Goal: Transaction & Acquisition: Purchase product/service

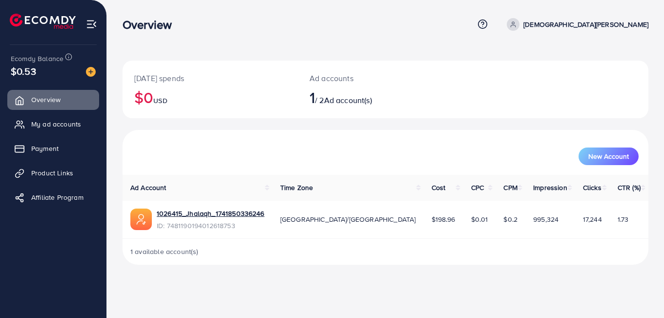
click at [290, 146] on div "New Account" at bounding box center [385, 152] width 522 height 25
click at [62, 143] on link "Payment" at bounding box center [53, 149] width 92 height 20
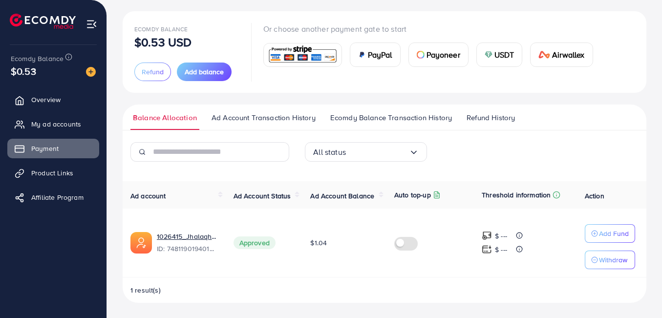
scroll to position [50, 0]
click at [55, 125] on span "My ad accounts" at bounding box center [56, 124] width 50 height 10
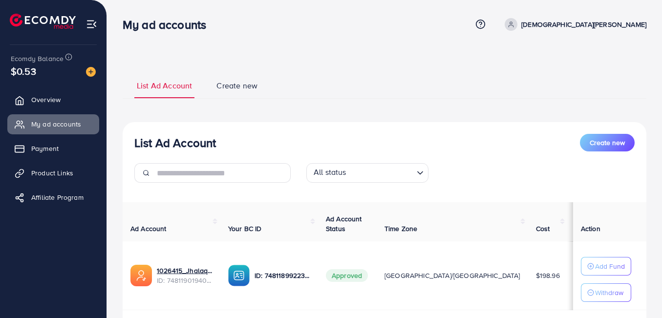
click at [50, 96] on span "Overview" at bounding box center [45, 100] width 29 height 10
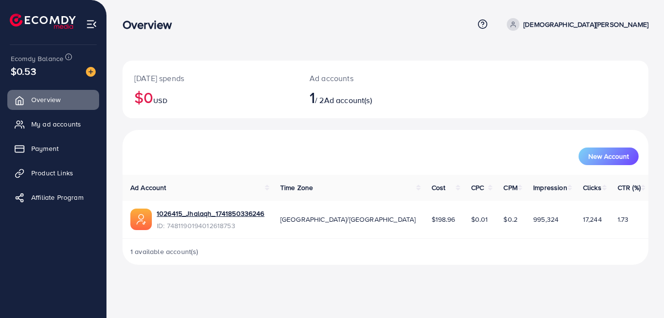
click at [612, 27] on p "[DEMOGRAPHIC_DATA][PERSON_NAME]" at bounding box center [585, 25] width 125 height 12
click at [52, 122] on span "My ad accounts" at bounding box center [56, 124] width 50 height 10
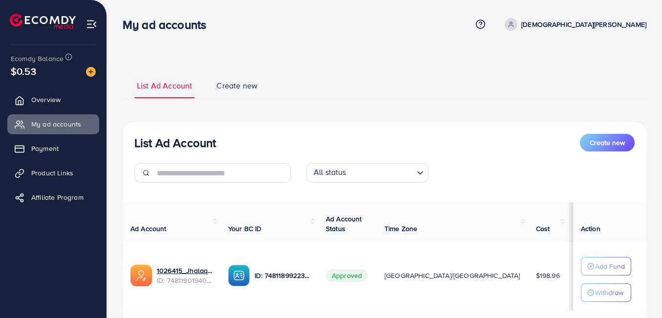
click at [54, 148] on span "Payment" at bounding box center [44, 149] width 27 height 10
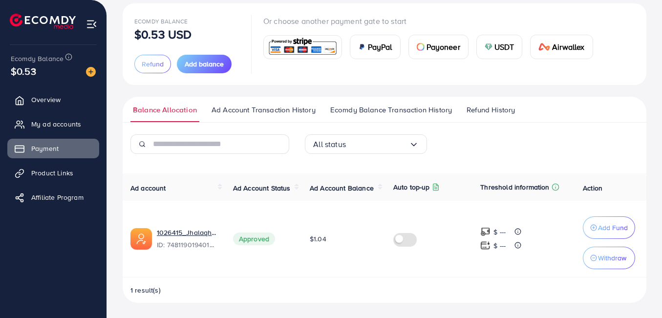
scroll to position [58, 0]
click at [253, 107] on span "Ad Account Transaction History" at bounding box center [263, 109] width 104 height 11
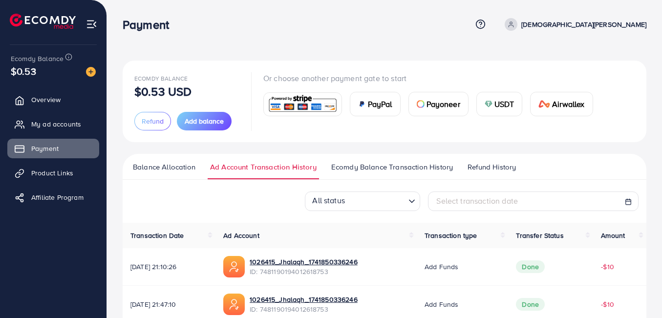
scroll to position [49, 0]
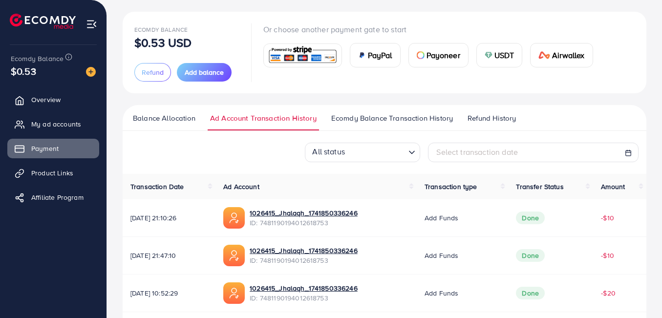
click at [363, 120] on span "Ecomdy Balance Transaction History" at bounding box center [392, 118] width 122 height 11
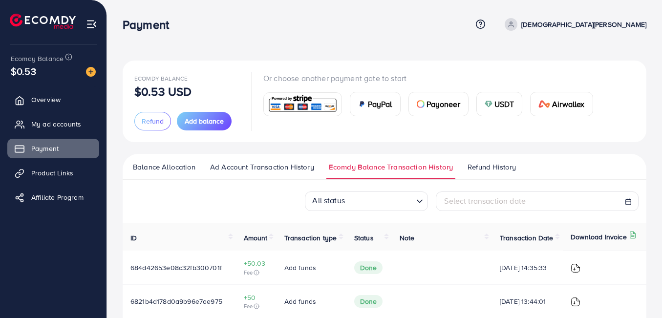
click at [467, 152] on div "Ecomdy Balance $0.53 USD Refund Add balance Or choose another payment gate to s…" at bounding box center [384, 237] width 523 height 352
click at [481, 164] on span "Refund History" at bounding box center [491, 167] width 48 height 11
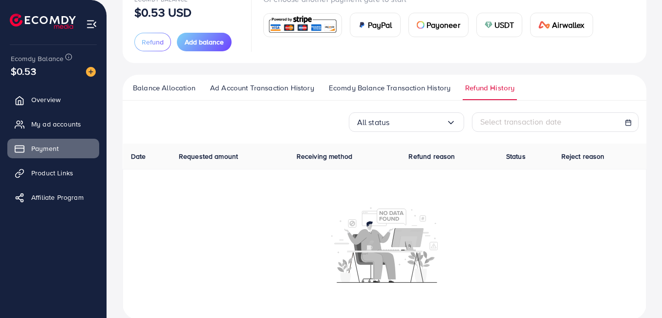
scroll to position [96, 0]
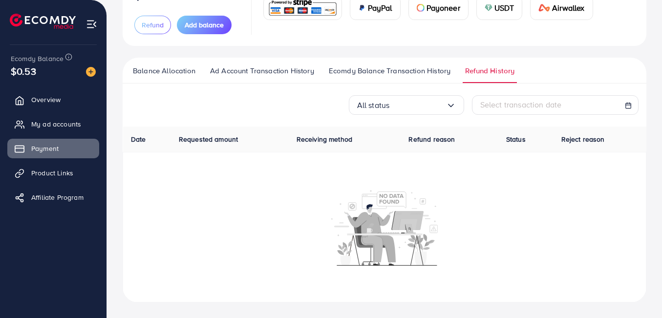
click at [396, 62] on ul "Balance Allocation Ad Account Transaction History Ecomdy Balance Transaction Hi…" at bounding box center [384, 71] width 523 height 26
click at [405, 71] on span "Ecomdy Balance Transaction History" at bounding box center [390, 70] width 122 height 11
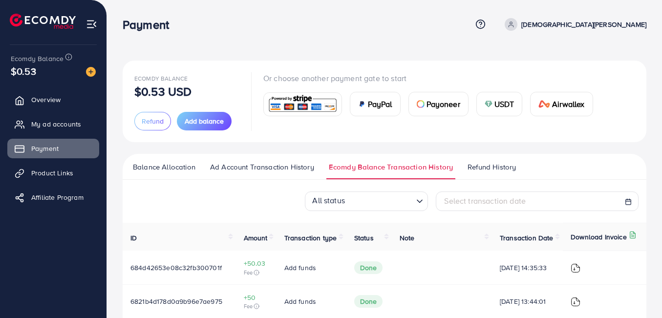
click at [174, 167] on span "Balance Allocation" at bounding box center [164, 167] width 62 height 11
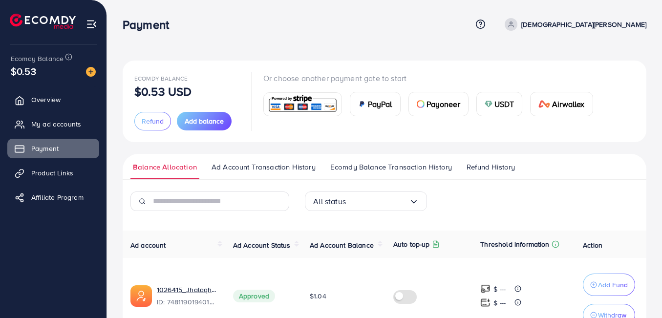
click at [202, 118] on span "Add balance" at bounding box center [204, 121] width 39 height 10
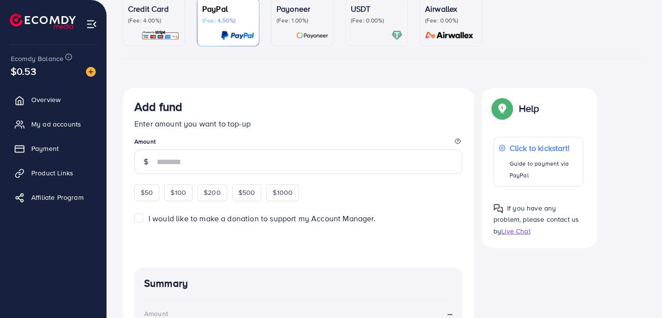
scroll to position [49, 0]
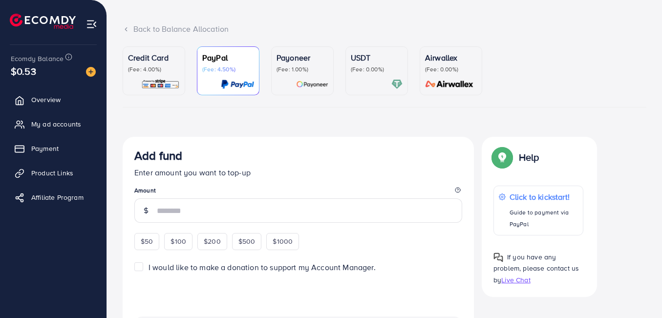
click at [380, 59] on p "USDT" at bounding box center [377, 58] width 52 height 12
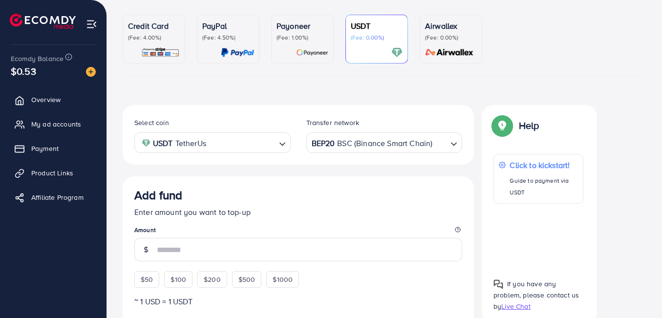
scroll to position [98, 0]
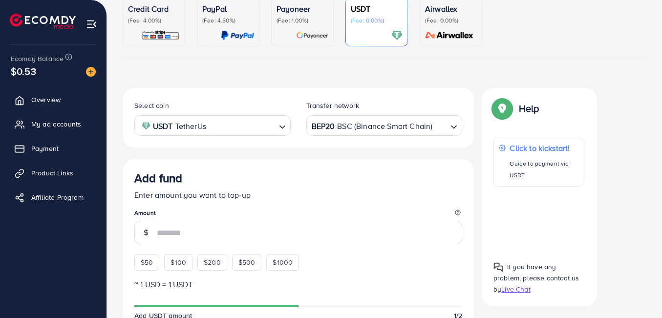
click at [353, 129] on div "BEP20 BSC (Binance Smart Chain)" at bounding box center [379, 124] width 138 height 17
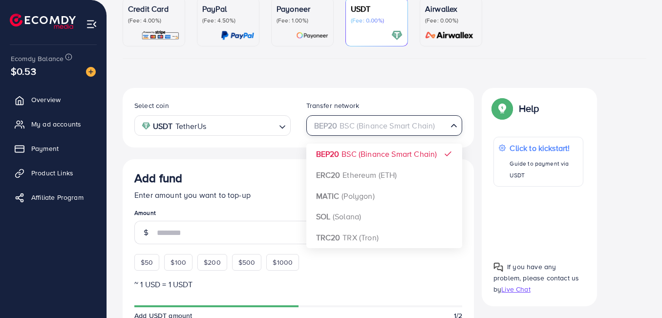
click at [353, 129] on input "Search for option" at bounding box center [379, 125] width 136 height 15
click at [198, 186] on div "Add fund" at bounding box center [298, 180] width 328 height 18
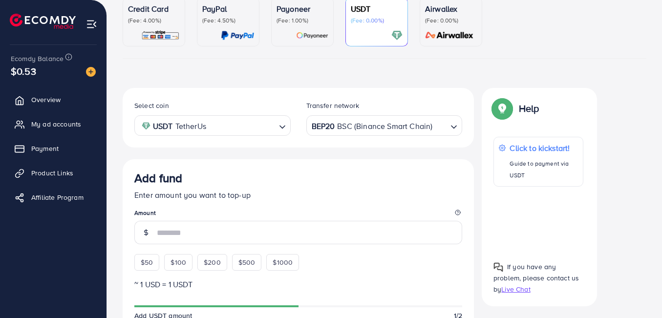
click at [145, 259] on span "$50" at bounding box center [147, 262] width 12 height 10
type input "**"
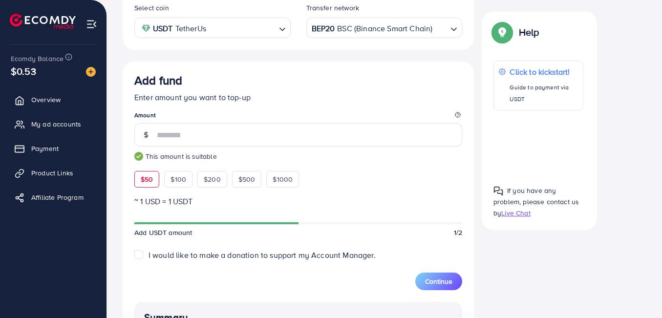
click at [367, 221] on div at bounding box center [298, 223] width 328 height 9
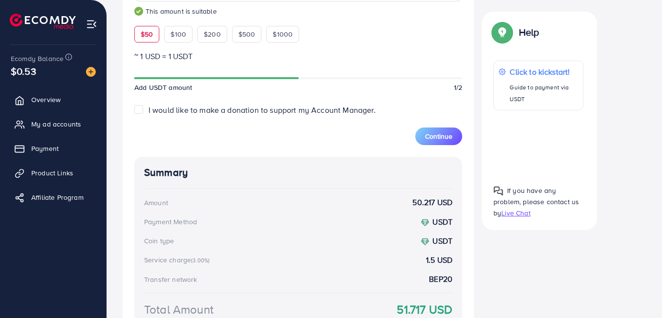
scroll to position [323, 0]
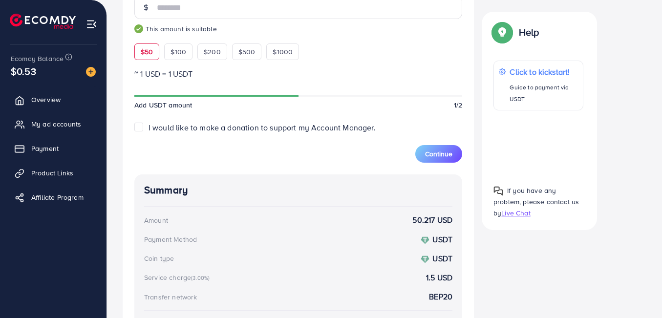
click at [456, 154] on button "Continue" at bounding box center [438, 154] width 47 height 18
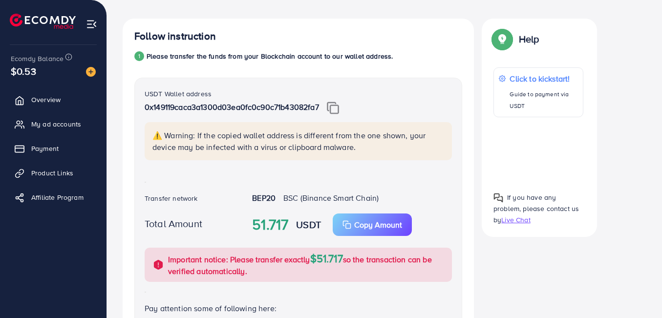
scroll to position [166, 0]
click at [335, 109] on img at bounding box center [333, 108] width 12 height 13
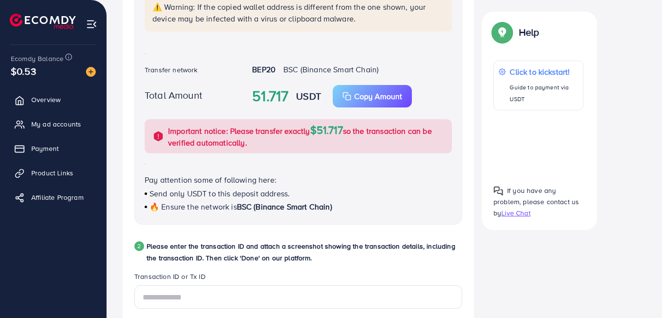
scroll to position [313, 0]
